Goal: Task Accomplishment & Management: Use online tool/utility

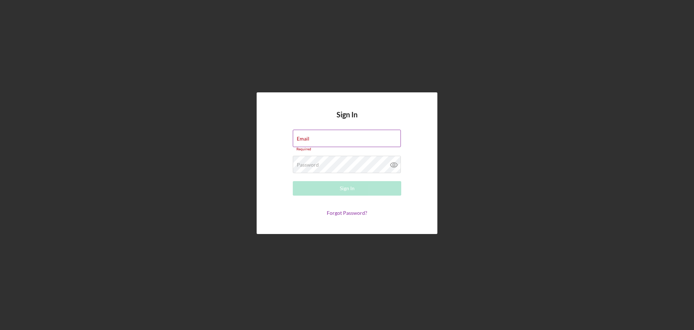
click at [324, 139] on div "Email Required" at bounding box center [347, 140] width 109 height 22
click at [330, 140] on input "Email" at bounding box center [347, 137] width 108 height 17
type input "[EMAIL_ADDRESS][DOMAIN_NAME]"
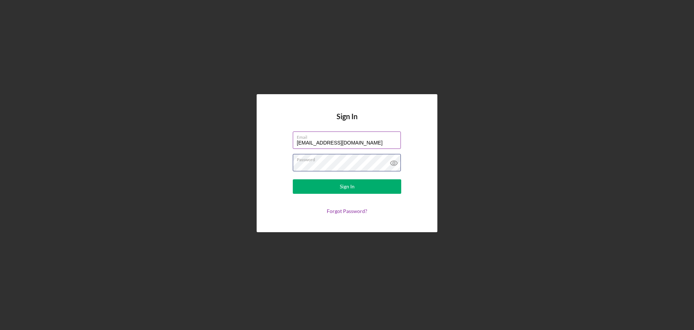
click at [293, 179] on button "Sign In" at bounding box center [347, 186] width 109 height 14
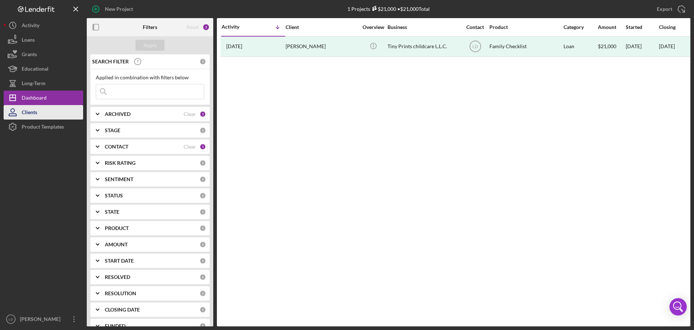
drag, startPoint x: 21, startPoint y: 112, endPoint x: 27, endPoint y: 111, distance: 6.0
click at [21, 112] on icon "button" at bounding box center [13, 112] width 18 height 18
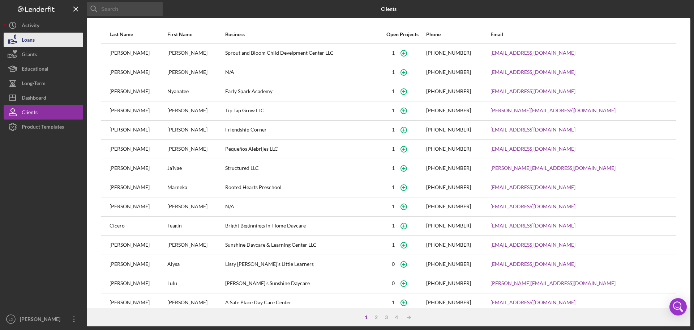
click at [28, 41] on div "Loans" at bounding box center [28, 41] width 13 height 16
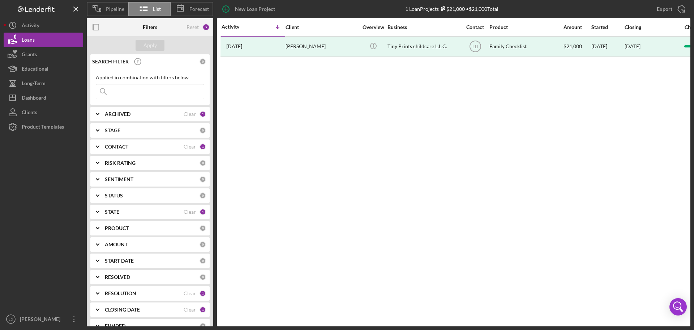
click at [97, 144] on icon "Icon/Expander" at bounding box center [98, 146] width 18 height 18
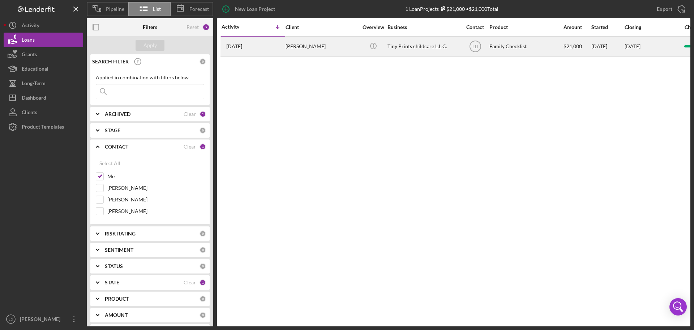
click at [413, 48] on div "Tiny Prints childcare L.L.C." at bounding box center [424, 46] width 72 height 19
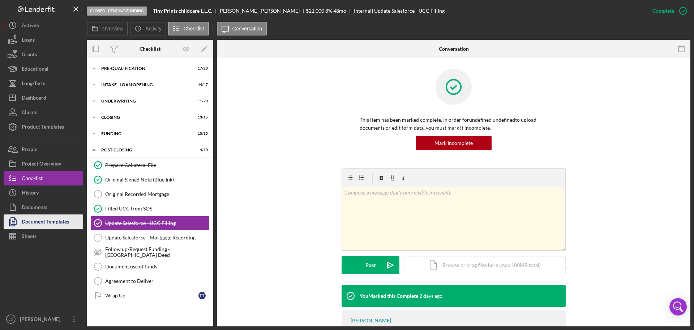
drag, startPoint x: 38, startPoint y: 219, endPoint x: 45, endPoint y: 221, distance: 7.7
click at [38, 219] on div "Document Templates" at bounding box center [45, 222] width 47 height 16
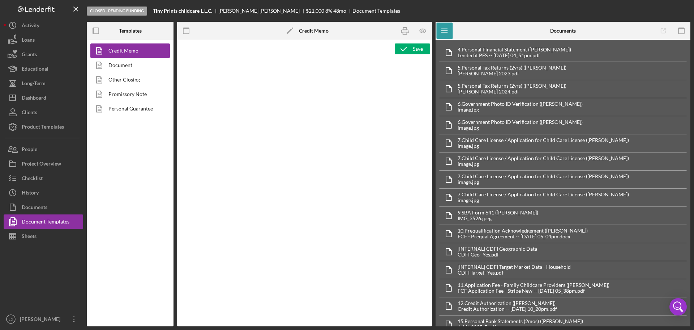
type textarea "<p style="margin: 0in 0in 0in 0.25in; text-align: center; font-size: 12pt; font…"
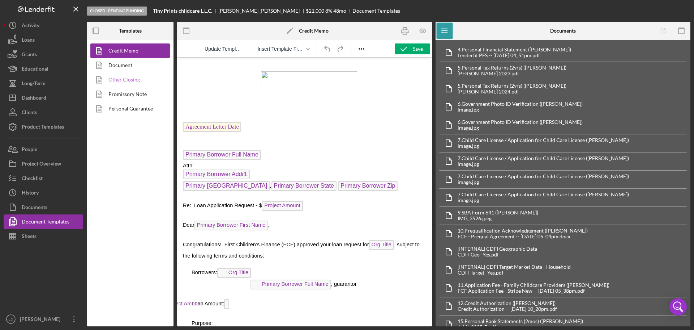
click at [110, 76] on link "Other Closing" at bounding box center [128, 79] width 76 height 14
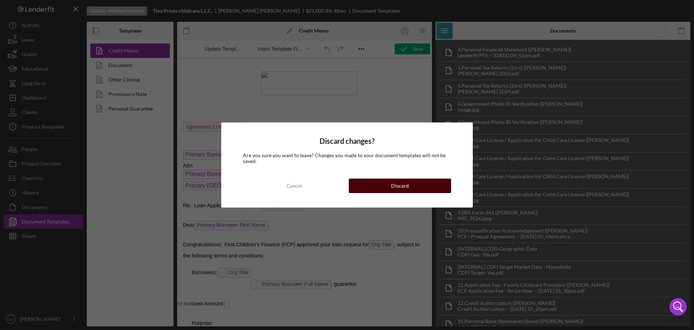
click at [395, 183] on div "Discard" at bounding box center [400, 185] width 18 height 14
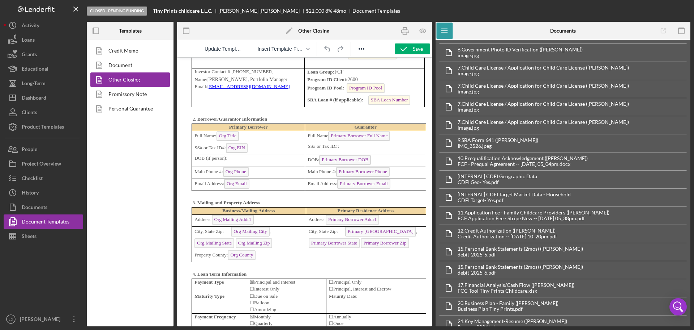
scroll to position [2460, 0]
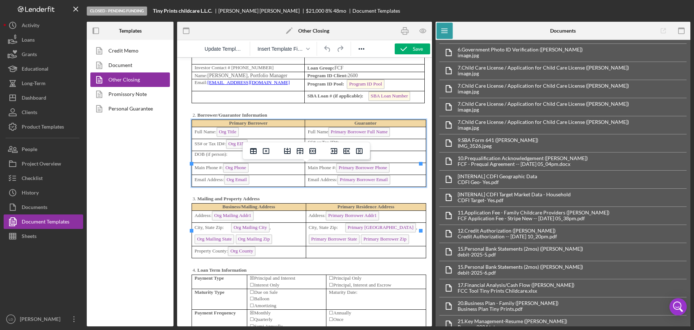
click at [362, 146] on p "SS# or Tax ID#:" at bounding box center [365, 142] width 115 height 7
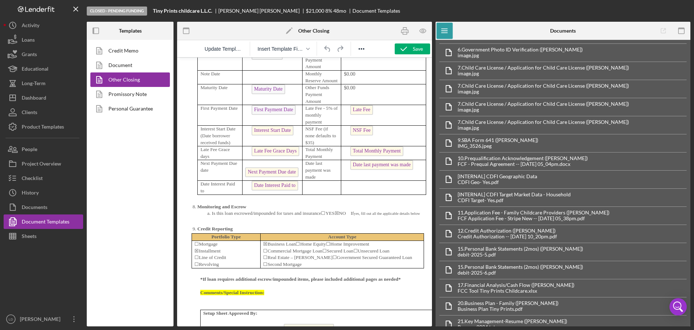
scroll to position [2930, 0]
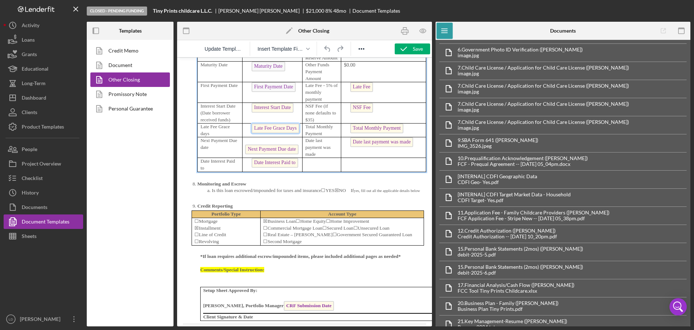
click at [278, 133] on span "Late Fee Grace Days" at bounding box center [276, 128] width 48 height 10
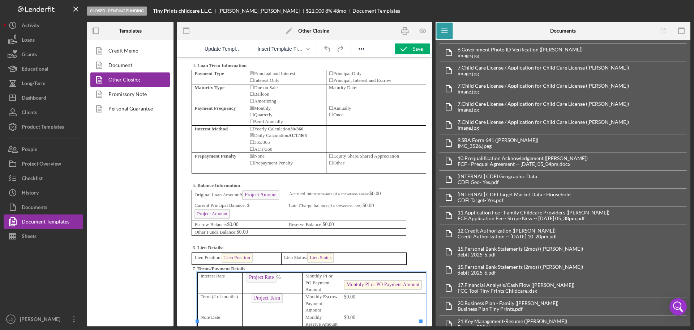
scroll to position [2604, 0]
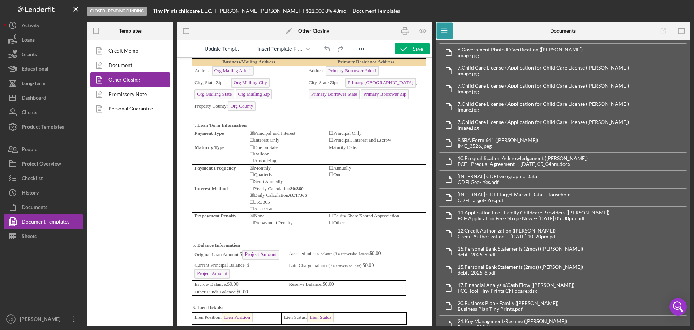
click at [369, 164] on td "Maturity Date:" at bounding box center [376, 154] width 100 height 21
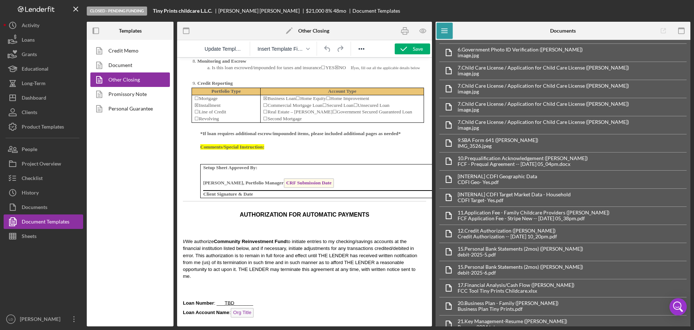
scroll to position [3075, 0]
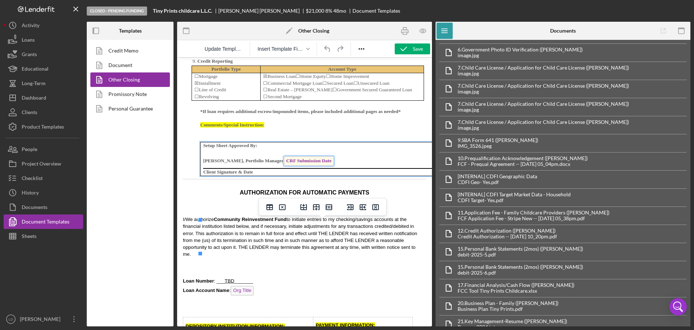
click at [329, 166] on span "CRF Submission Date" at bounding box center [309, 161] width 50 height 10
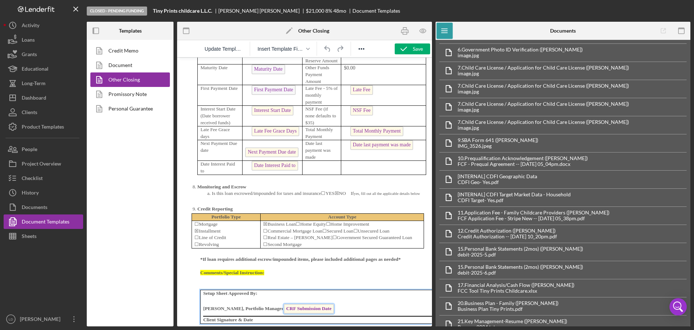
scroll to position [2930, 0]
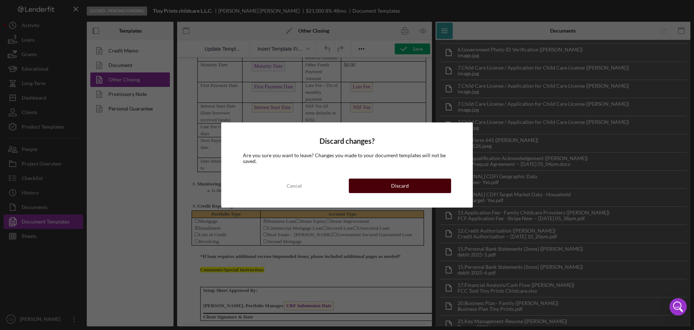
click at [411, 185] on button "Discard" at bounding box center [400, 185] width 102 height 14
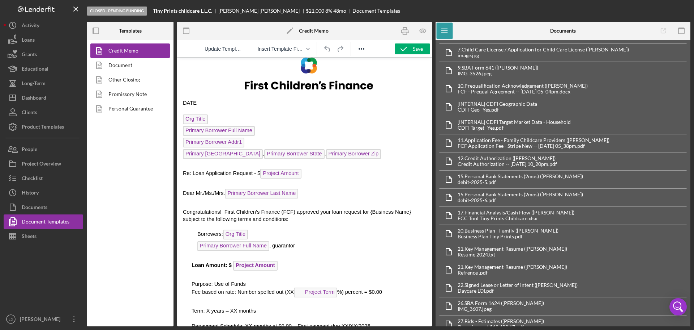
scroll to position [1519, 0]
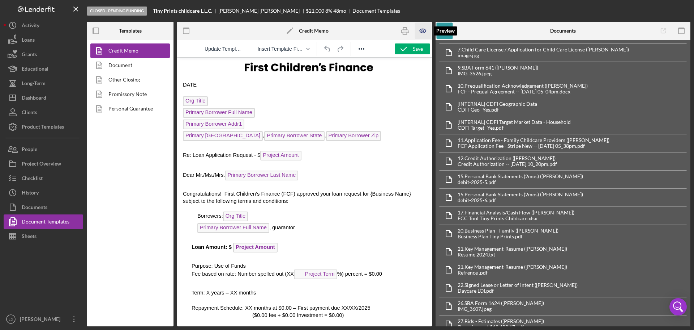
click at [425, 31] on icon "button" at bounding box center [423, 31] width 16 height 16
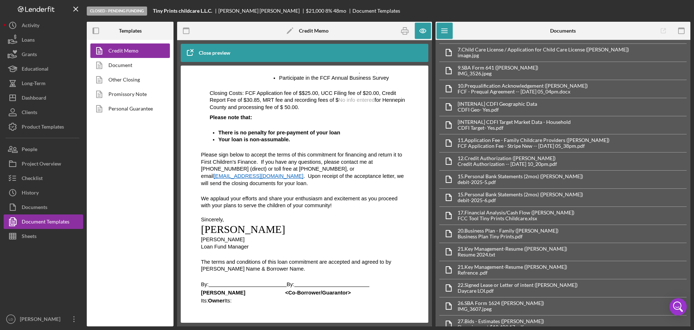
scroll to position [2210, 0]
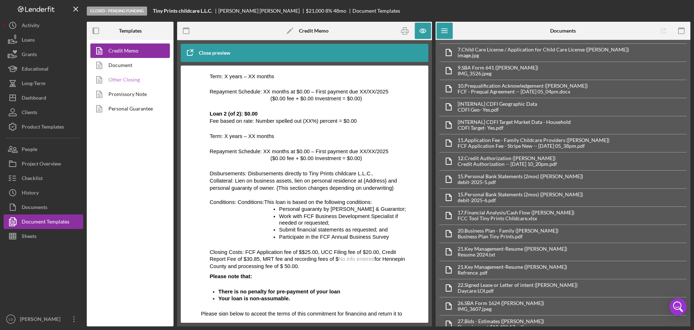
click at [116, 75] on link "Other Closing" at bounding box center [128, 79] width 76 height 14
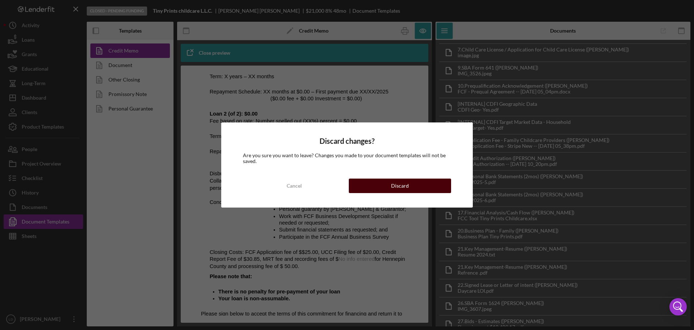
click at [409, 186] on button "Discard" at bounding box center [400, 185] width 102 height 14
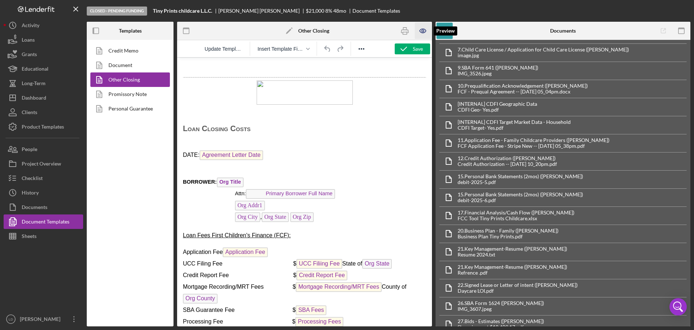
click at [422, 31] on icon "button" at bounding box center [423, 31] width 2 height 2
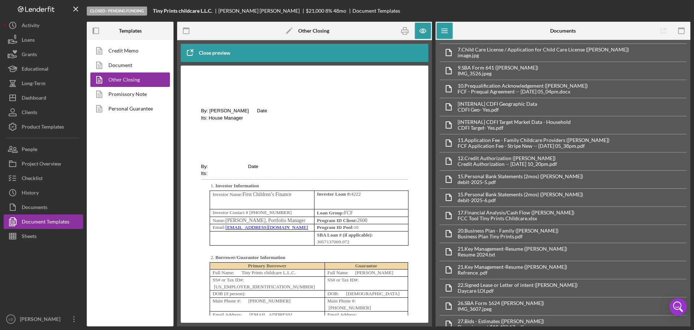
scroll to position [2351, 0]
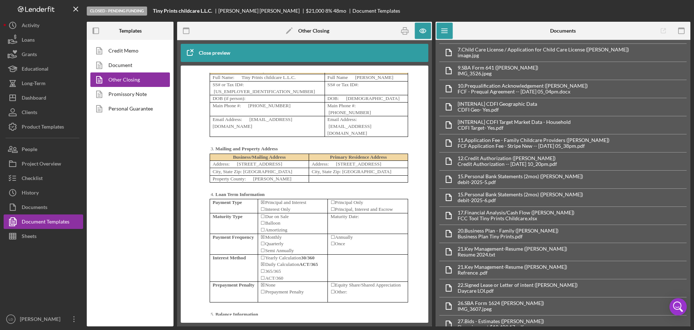
click at [364, 88] on p "SS# or Tax ID#:" at bounding box center [367, 84] width 78 height 7
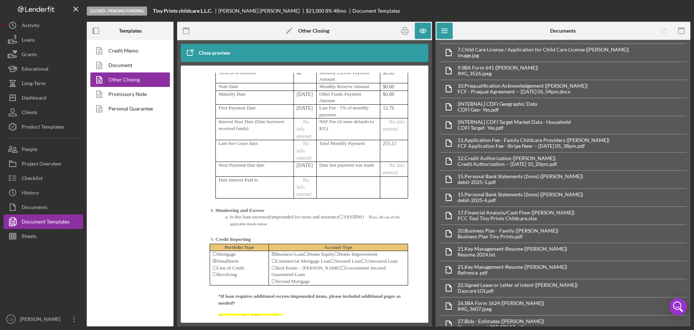
scroll to position [2677, 0]
click at [306, 139] on p "No info entered" at bounding box center [305, 128] width 17 height 21
click at [303, 138] on span "No info entered" at bounding box center [304, 129] width 15 height 20
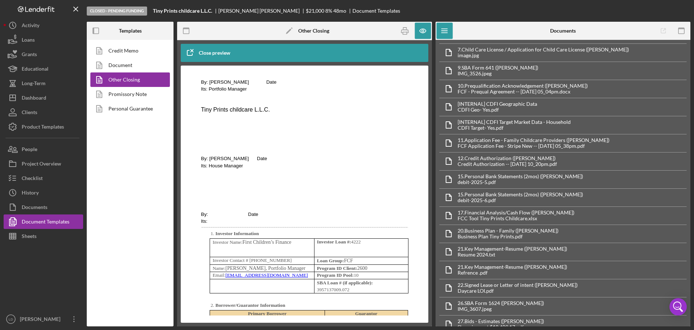
scroll to position [2098, 0]
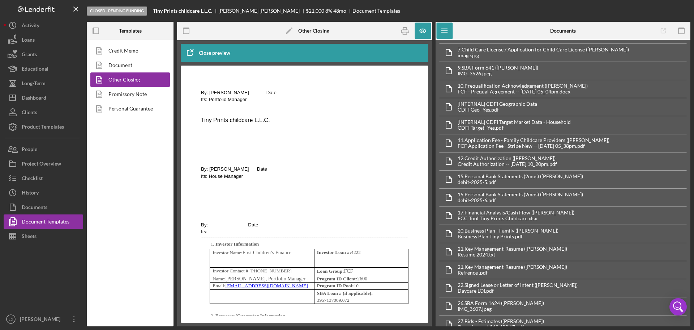
click at [307, 109] on p "Its: Portfolio Manager" at bounding box center [304, 102] width 207 height 14
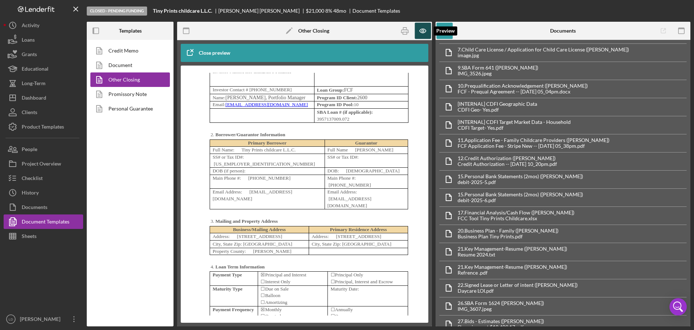
click at [424, 31] on icon "button" at bounding box center [423, 31] width 16 height 16
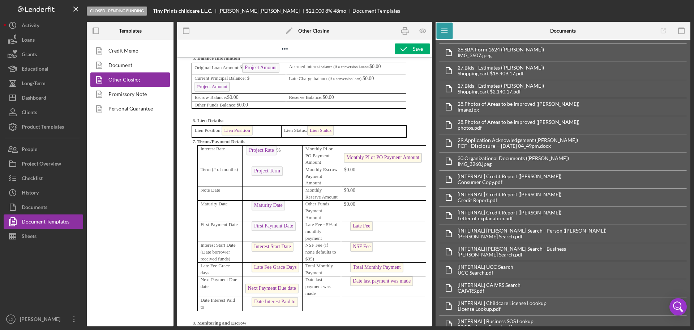
scroll to position [4856, 0]
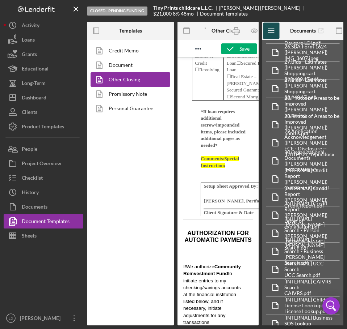
click at [273, 24] on icon "Icon/Menu" at bounding box center [271, 31] width 16 height 16
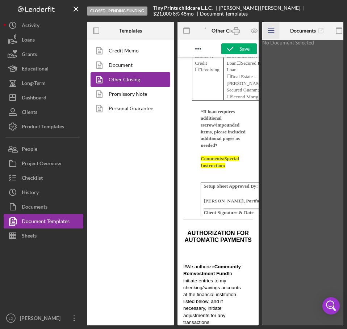
click at [273, 24] on icon "Icon/Menu" at bounding box center [271, 31] width 16 height 16
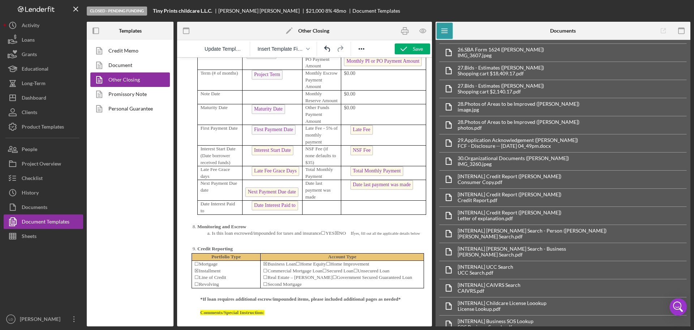
scroll to position [2900, 0]
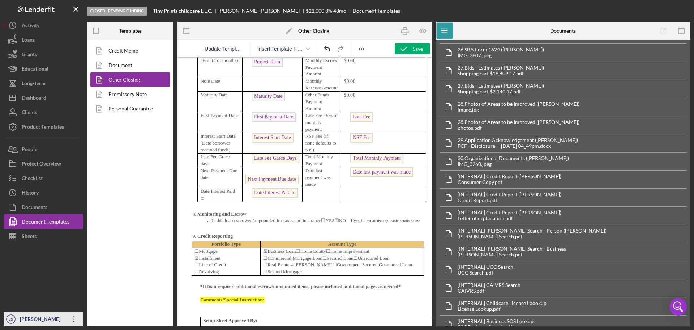
click at [34, 317] on div "[PERSON_NAME]" at bounding box center [41, 319] width 47 height 16
